Goal: Obtain resource: Obtain resource

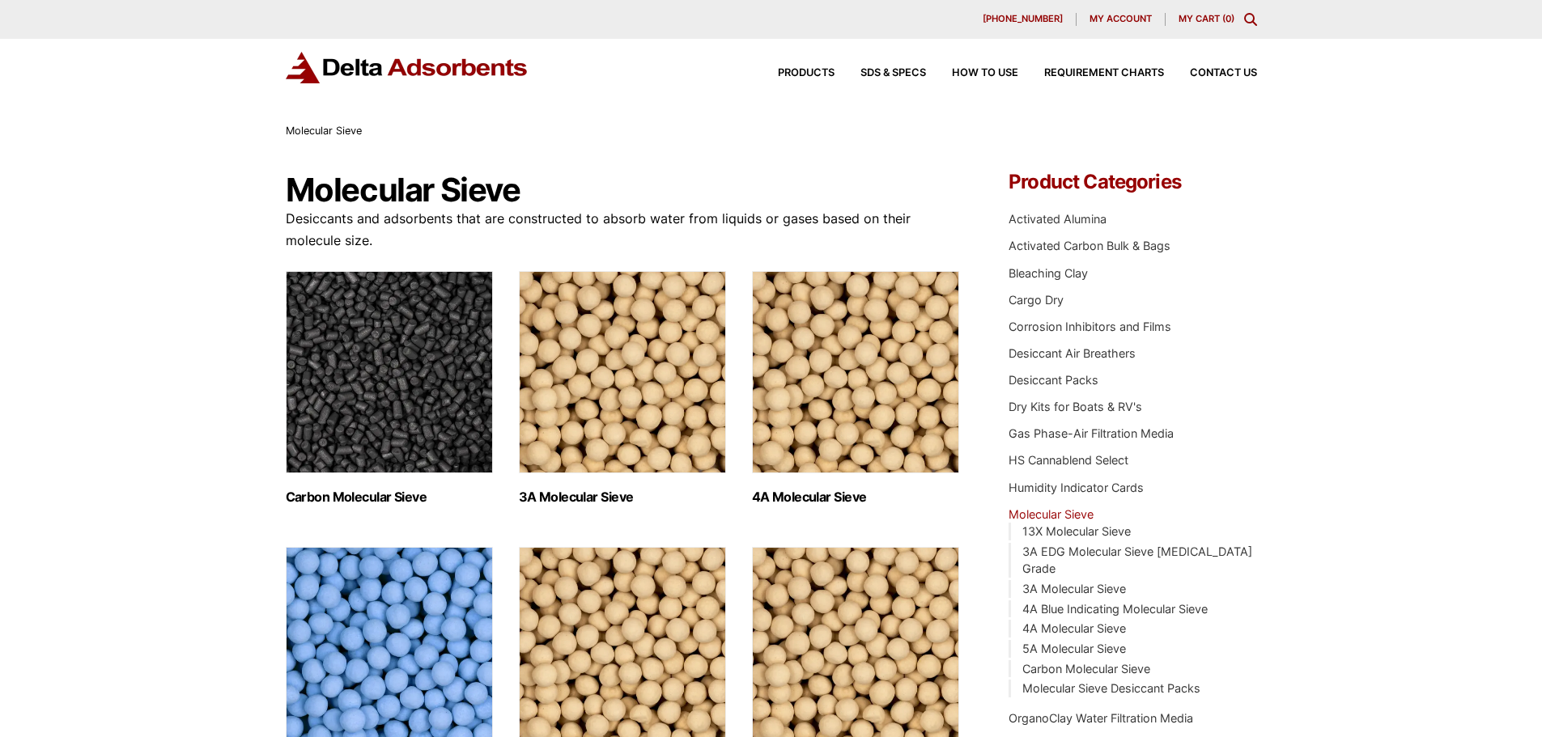
click at [814, 435] on img "Visit product category 4A Molecular Sieve" at bounding box center [855, 372] width 207 height 202
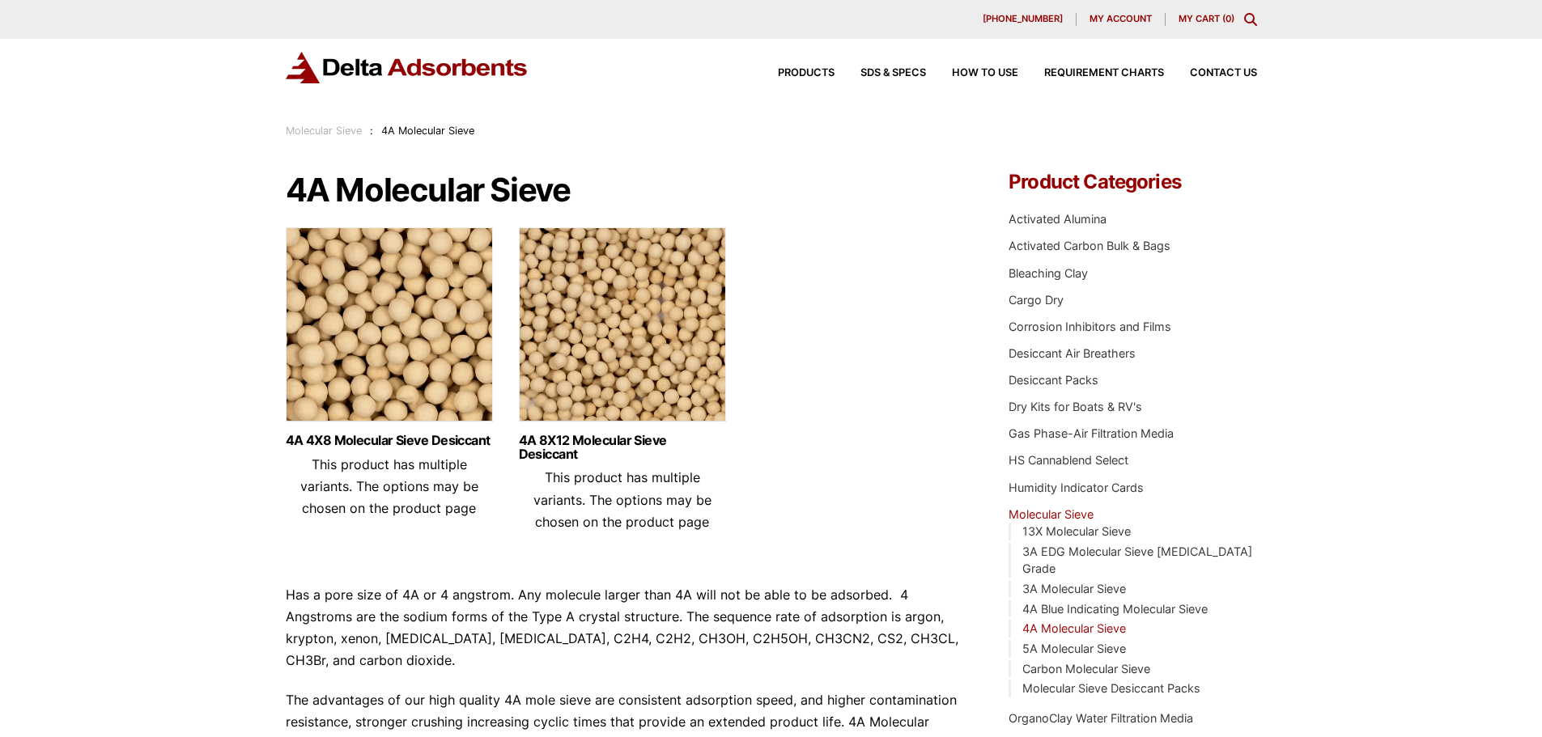
click at [388, 428] on div "4A 4X8 Molecular Sieve Desiccant This product has multiple variants. The option…" at bounding box center [389, 477] width 207 height 110
click at [394, 439] on link "4A 4X8 Molecular Sieve Desiccant" at bounding box center [389, 441] width 207 height 14
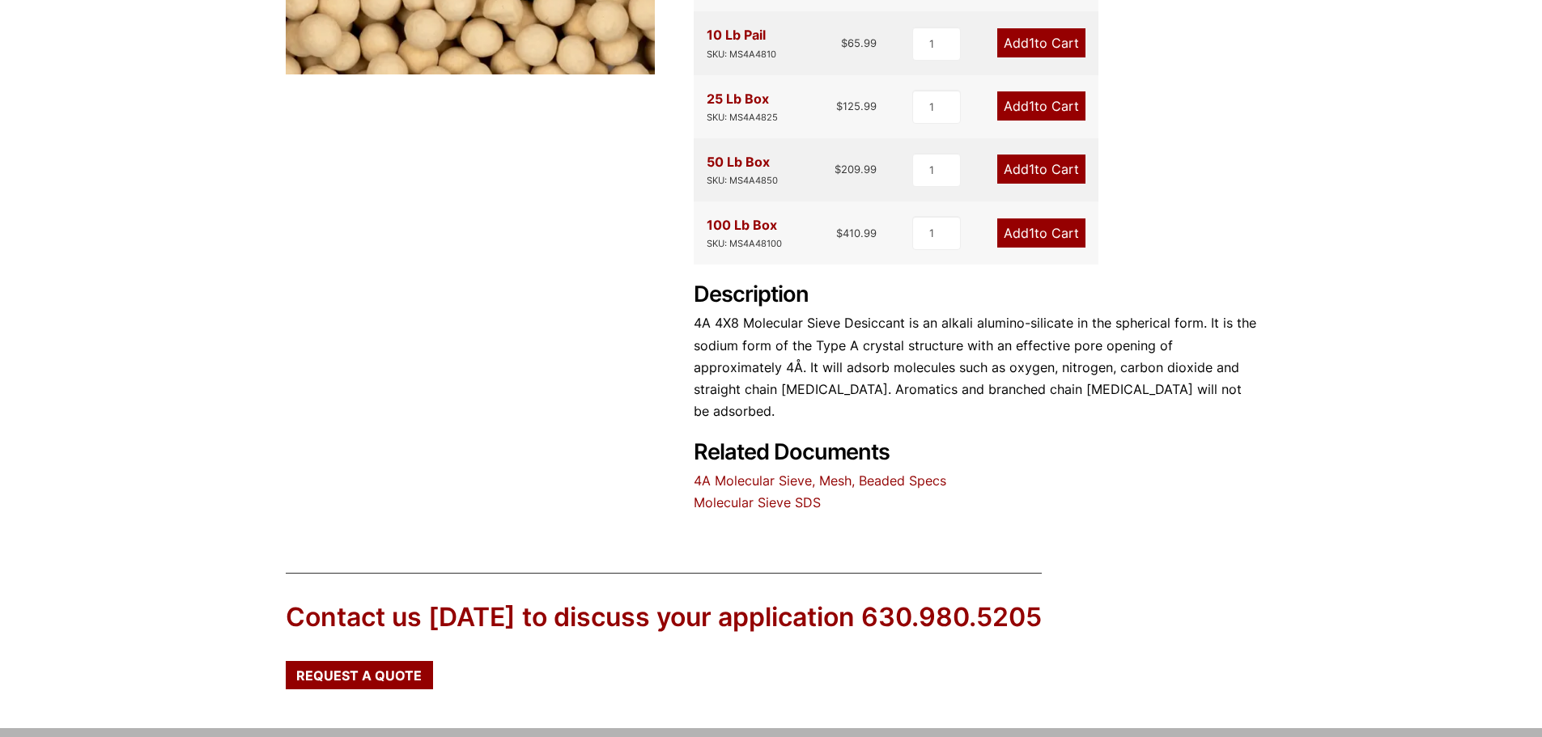
scroll to position [567, 0]
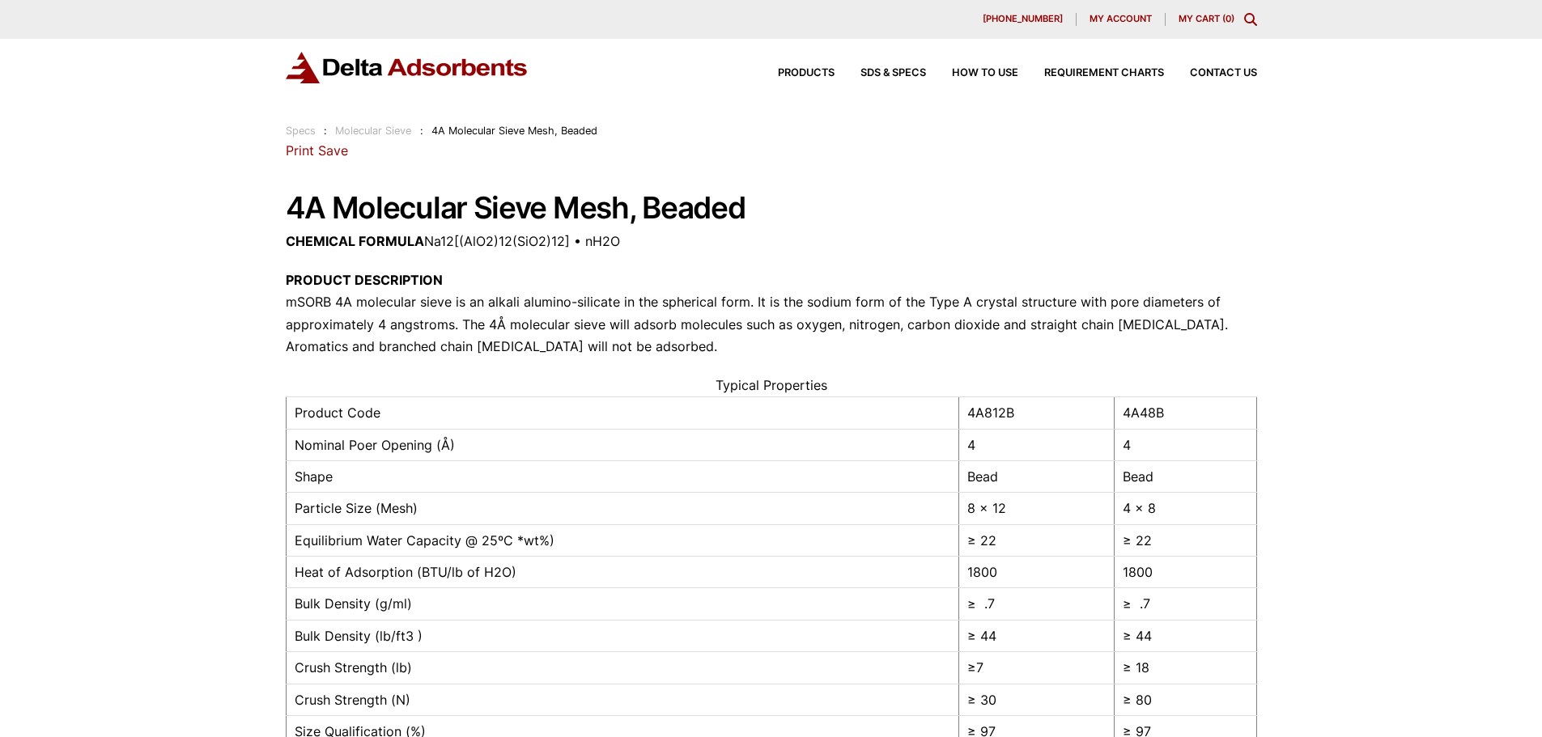
click at [345, 148] on link "Save" at bounding box center [333, 150] width 30 height 16
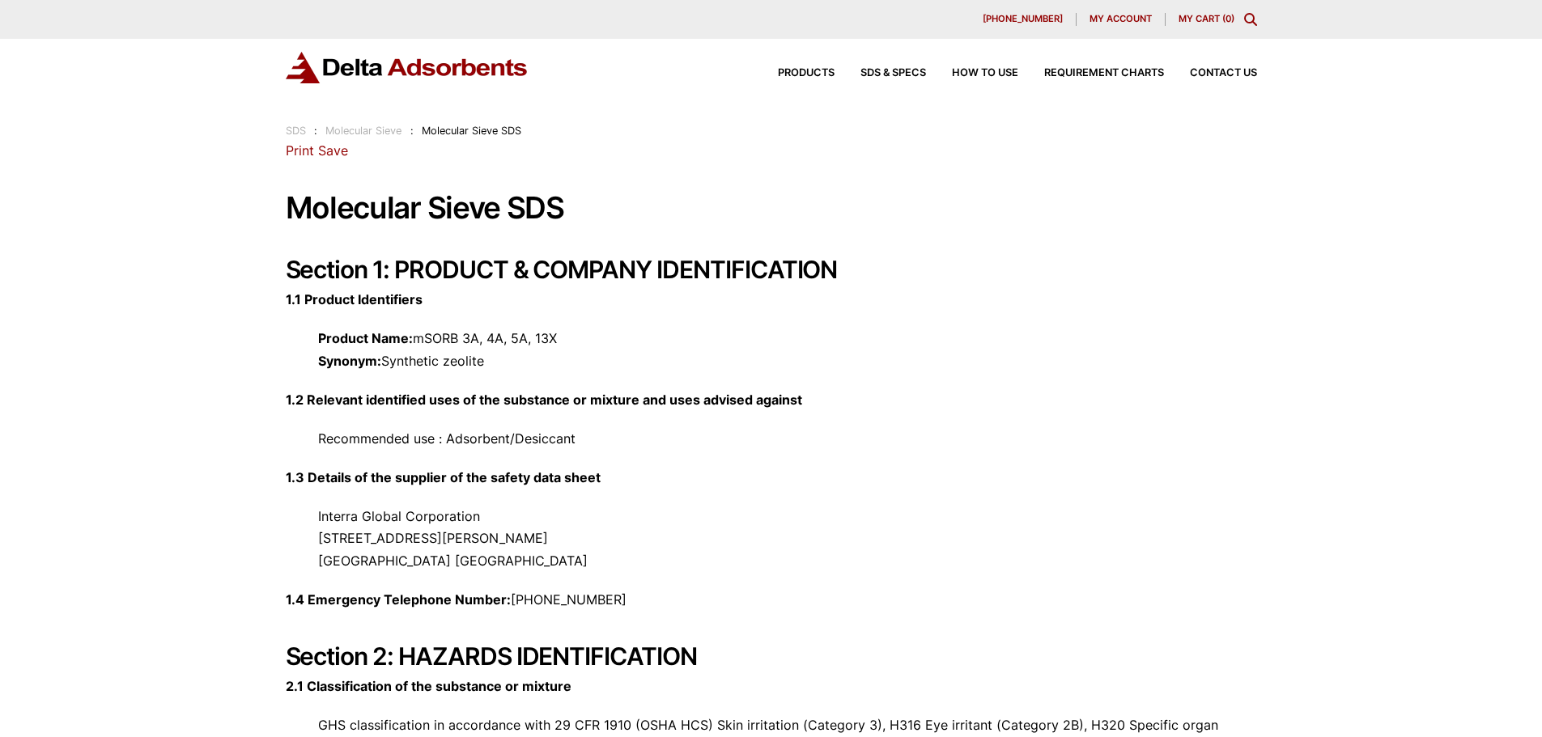
click at [295, 147] on link "Print" at bounding box center [300, 150] width 28 height 16
